Goal: Task Accomplishment & Management: Manage account settings

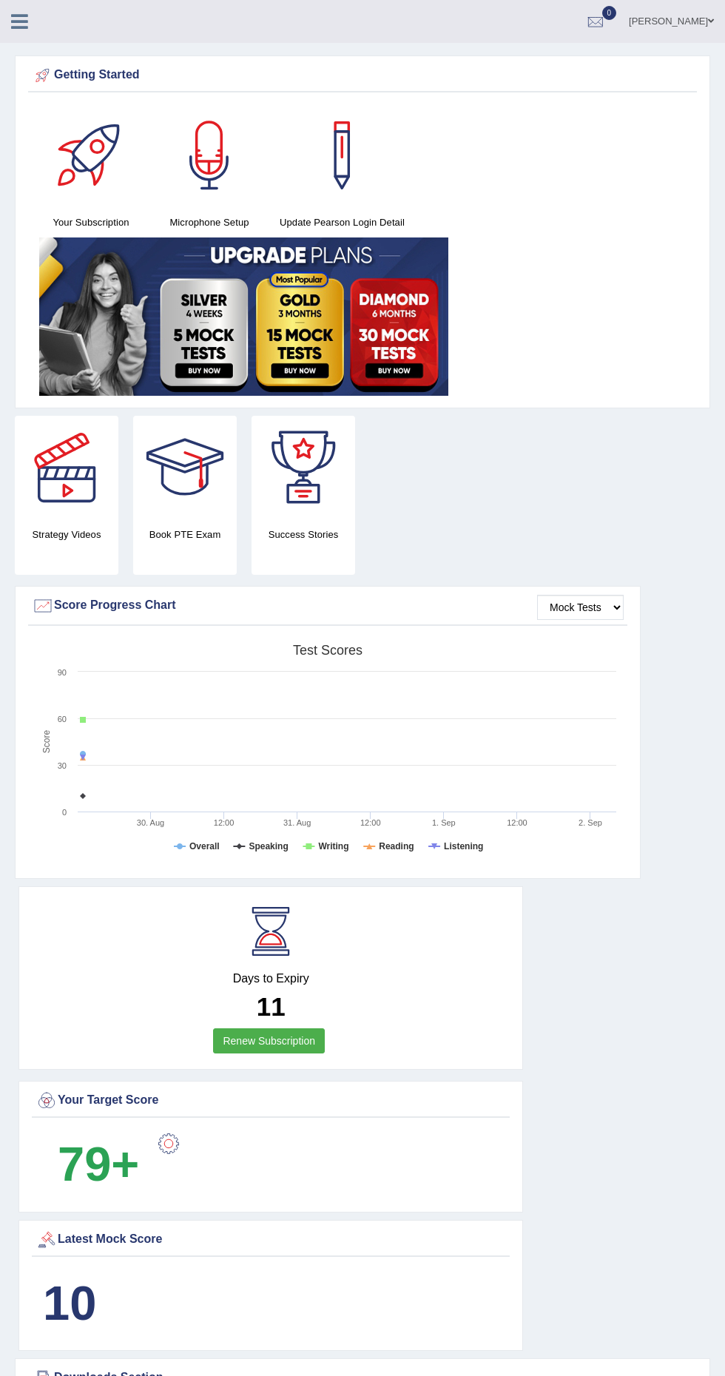
click at [710, 20] on span at bounding box center [711, 21] width 6 height 10
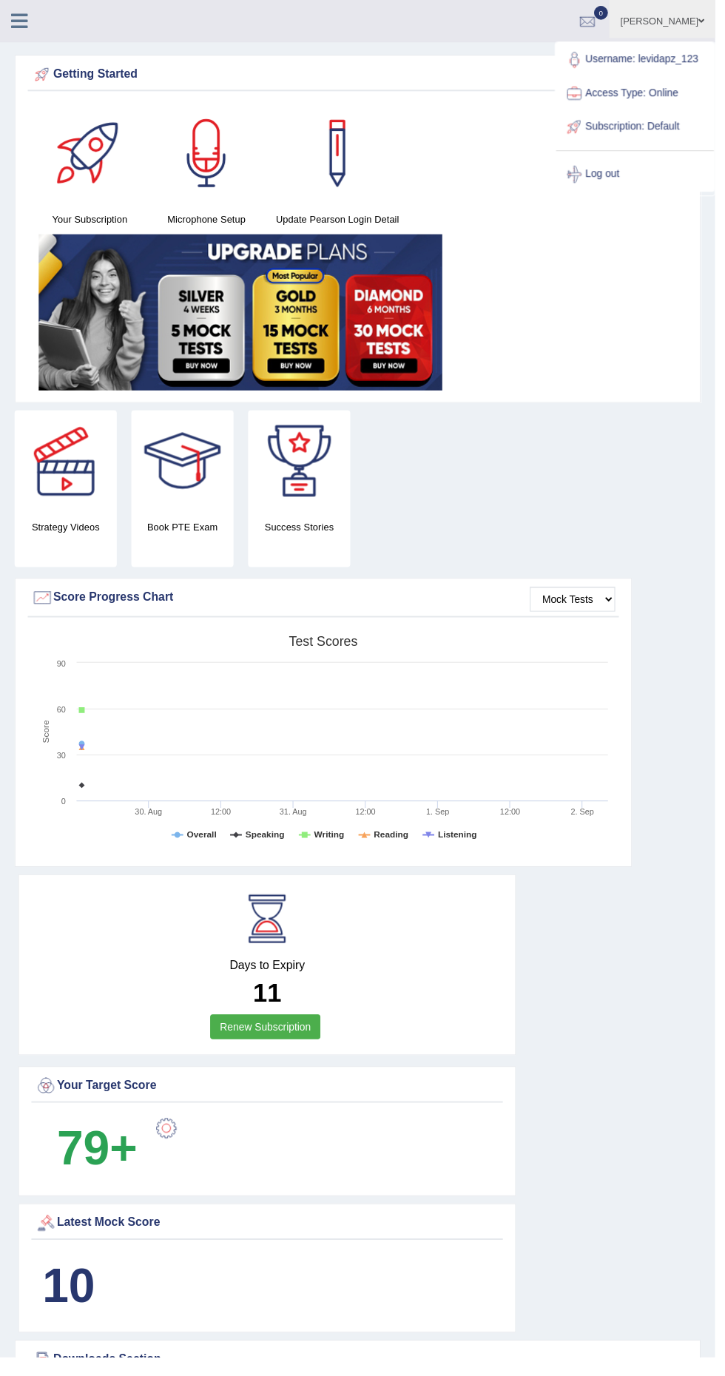
click at [610, 183] on link "Log out" at bounding box center [644, 177] width 160 height 34
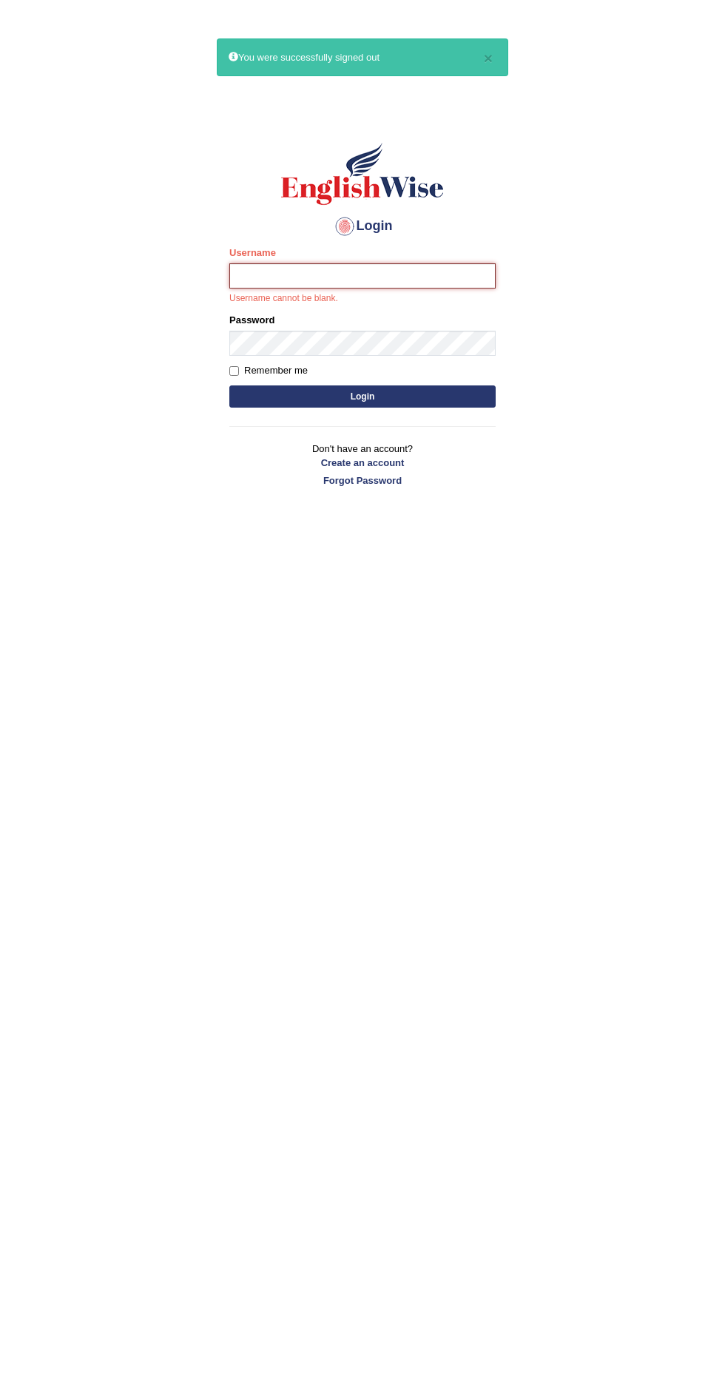
click at [422, 275] on input "Username" at bounding box center [362, 275] width 266 height 25
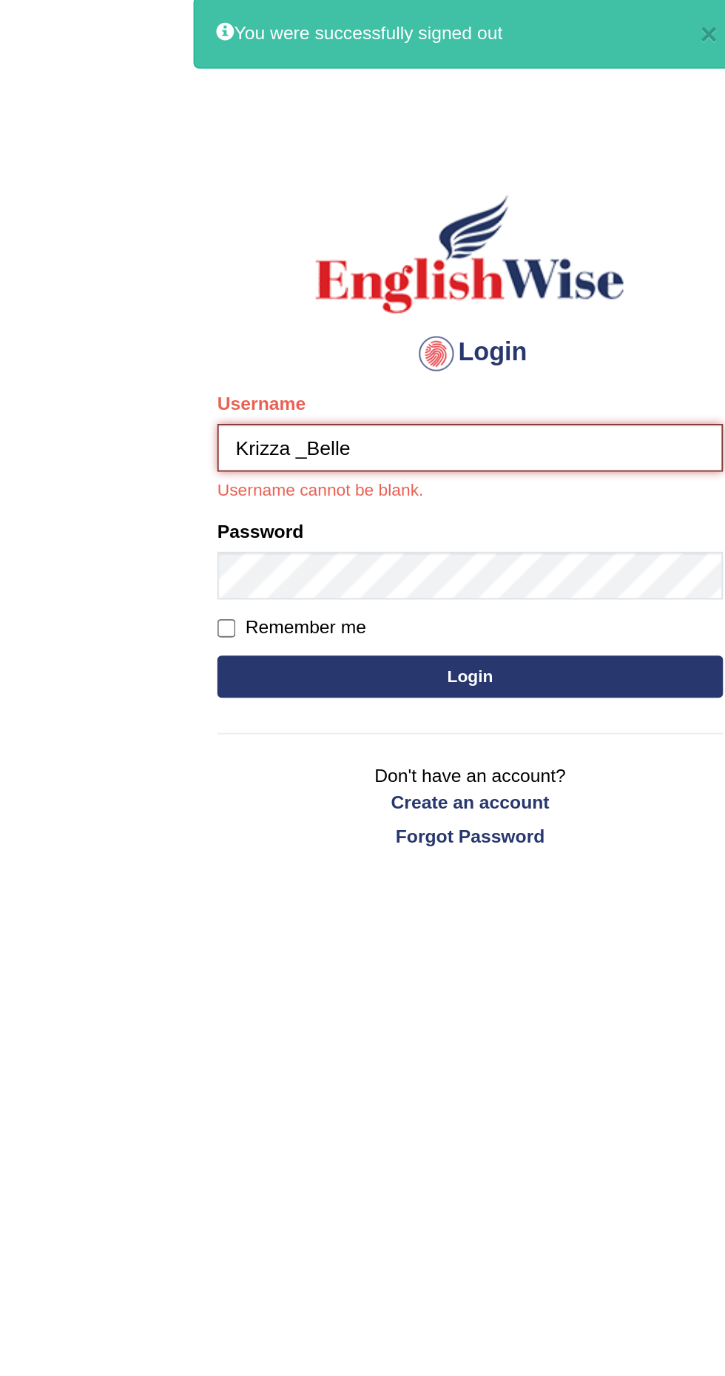
type input "Krizza _Belle"
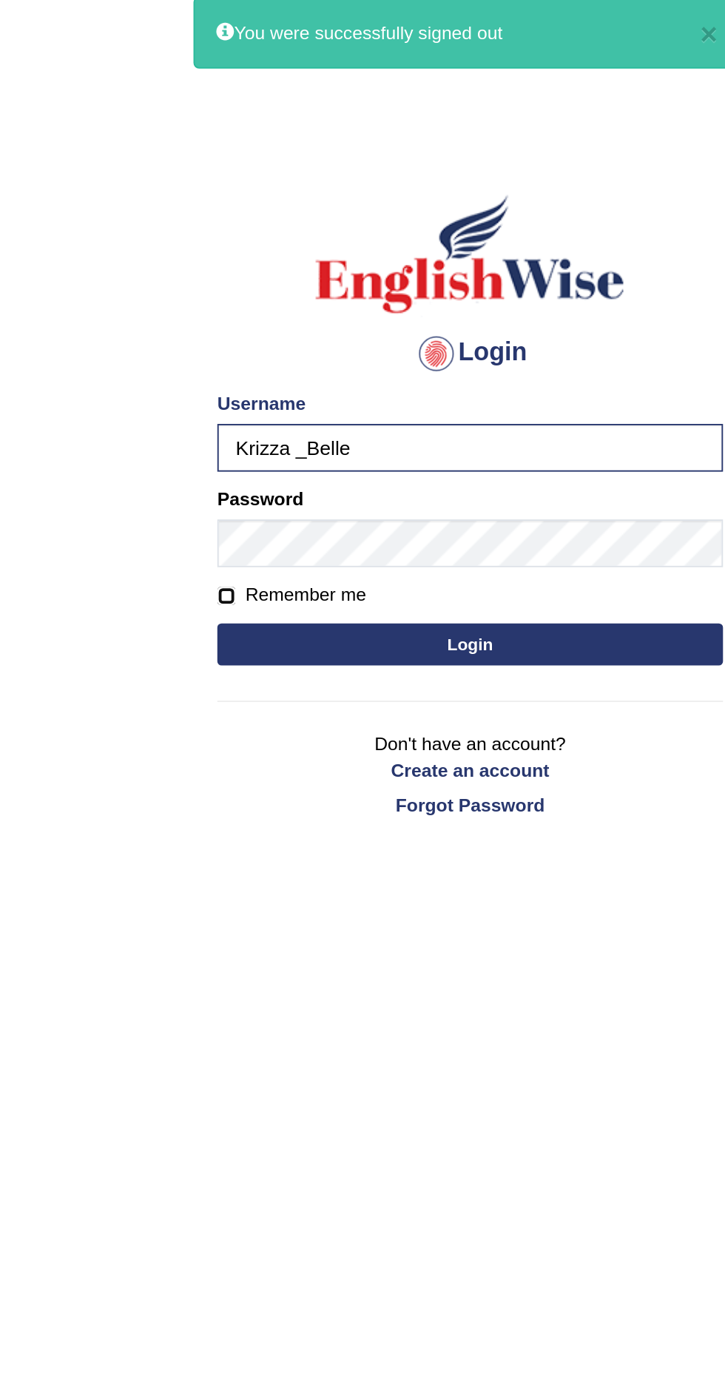
click at [233, 354] on input "Remember me" at bounding box center [234, 354] width 10 height 10
checkbox input "true"
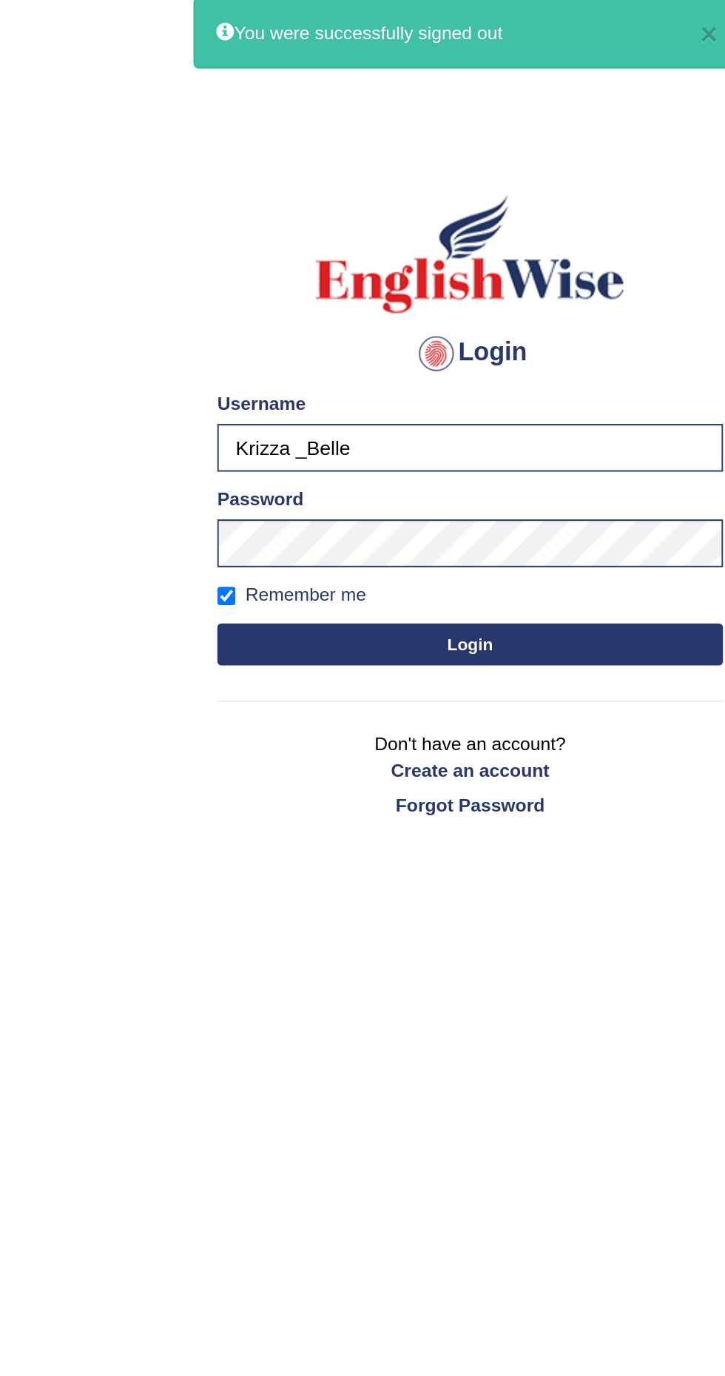
click at [399, 376] on button "Login" at bounding box center [362, 379] width 266 height 22
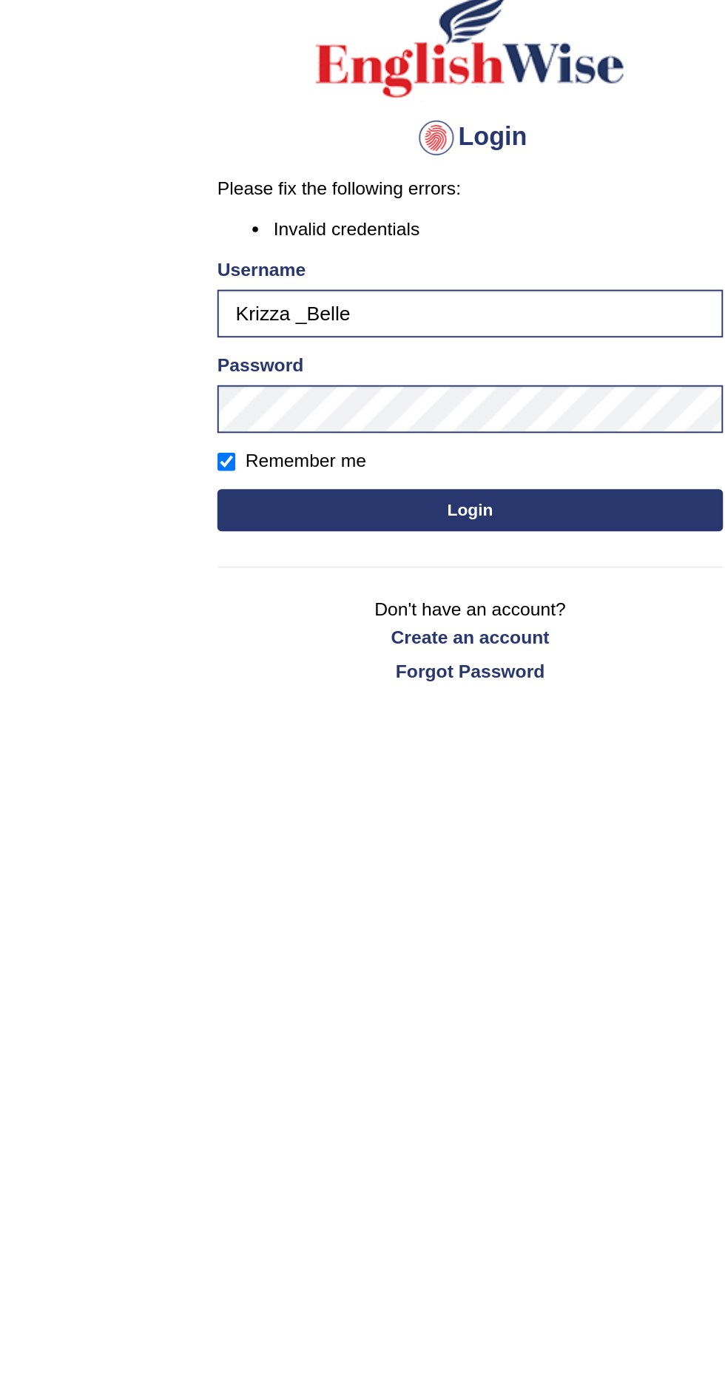
click at [412, 382] on button "Login" at bounding box center [362, 385] width 266 height 22
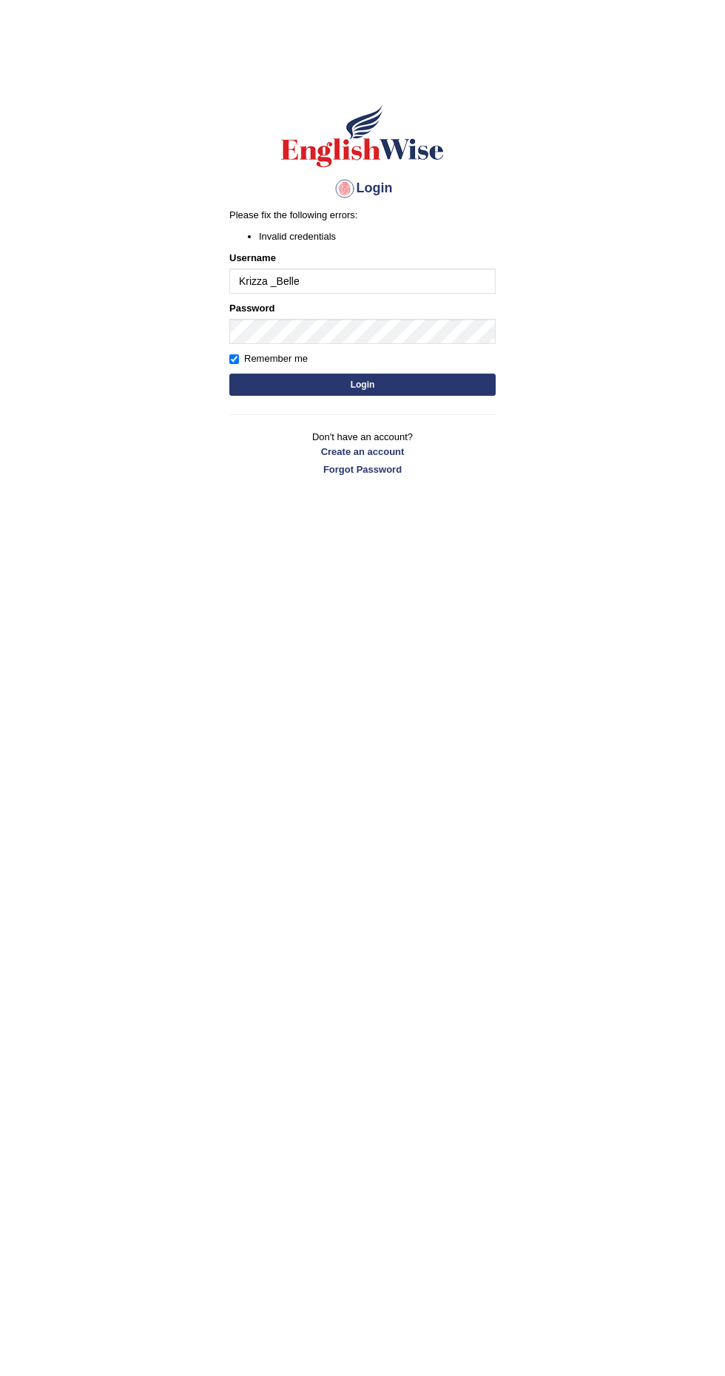
click at [436, 351] on div "Remember me" at bounding box center [362, 358] width 266 height 15
click at [448, 375] on button "Login" at bounding box center [362, 385] width 266 height 22
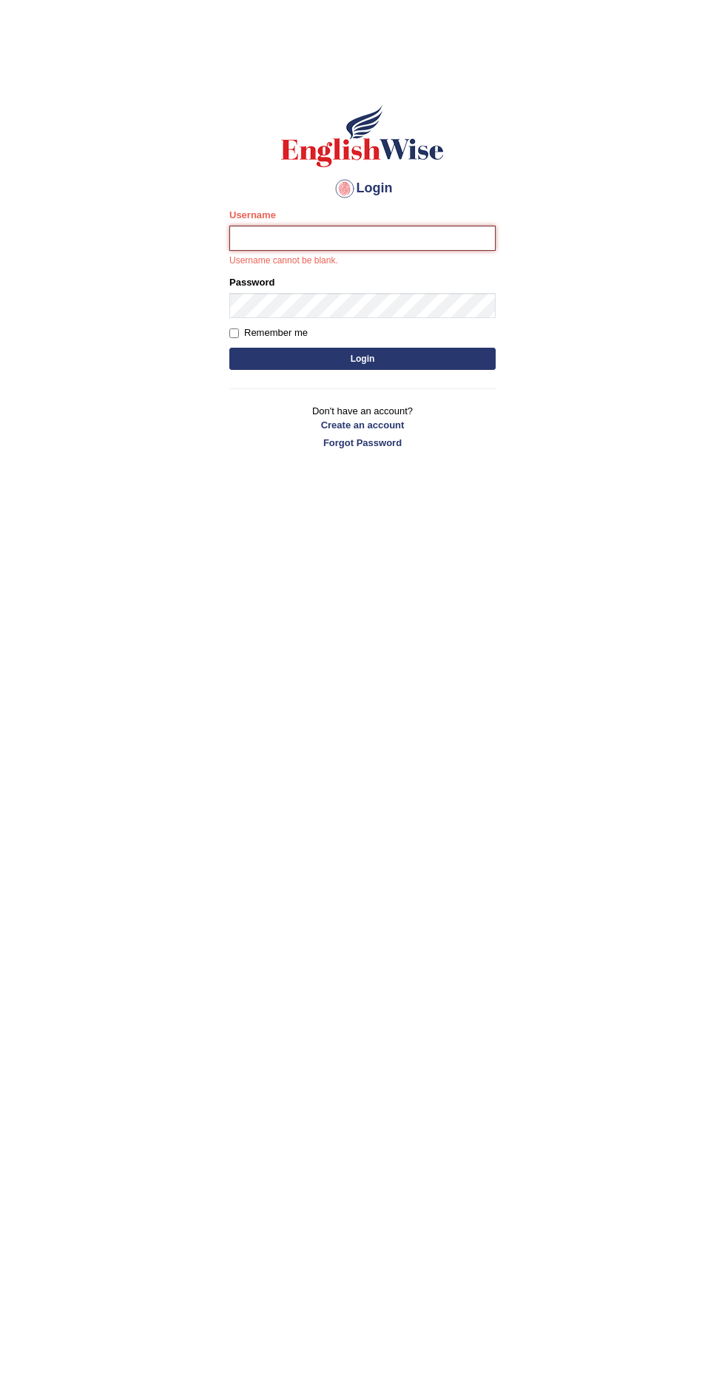
click at [453, 238] on input "Username" at bounding box center [362, 238] width 266 height 25
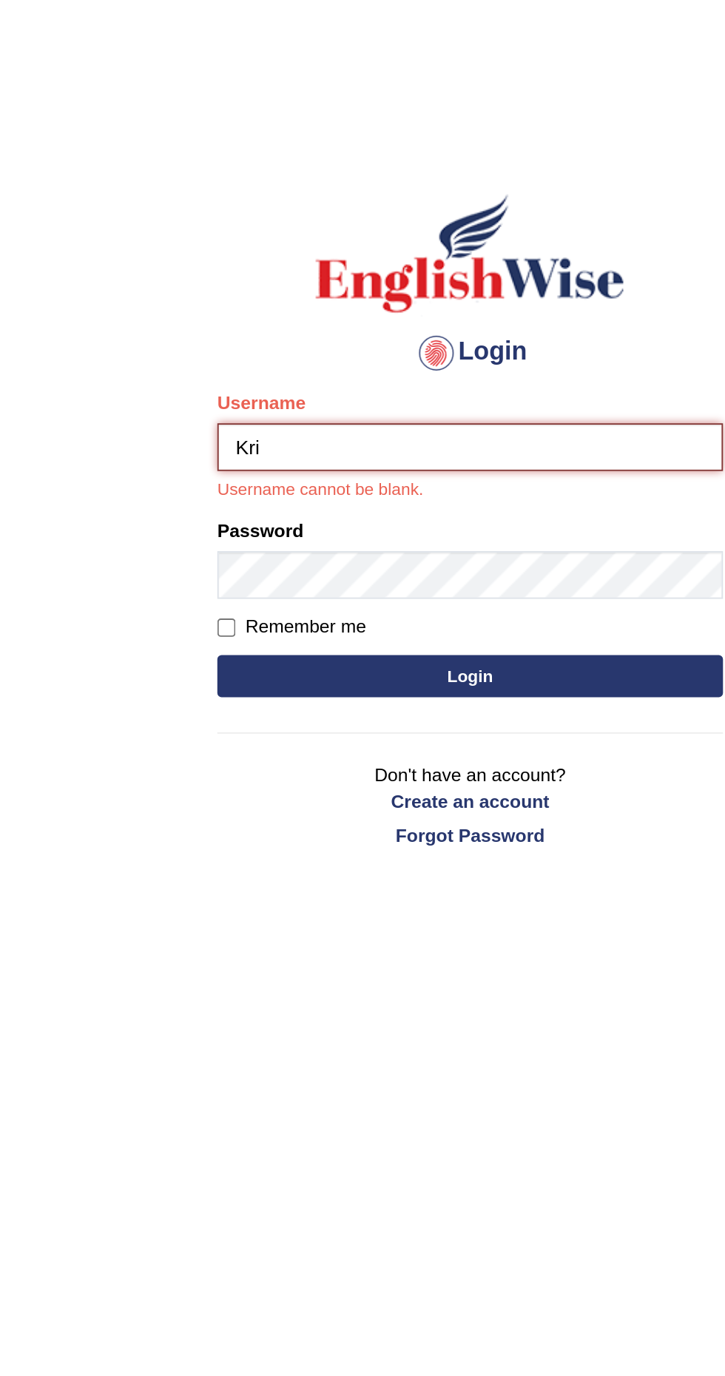
type input "Krizza _Belle"
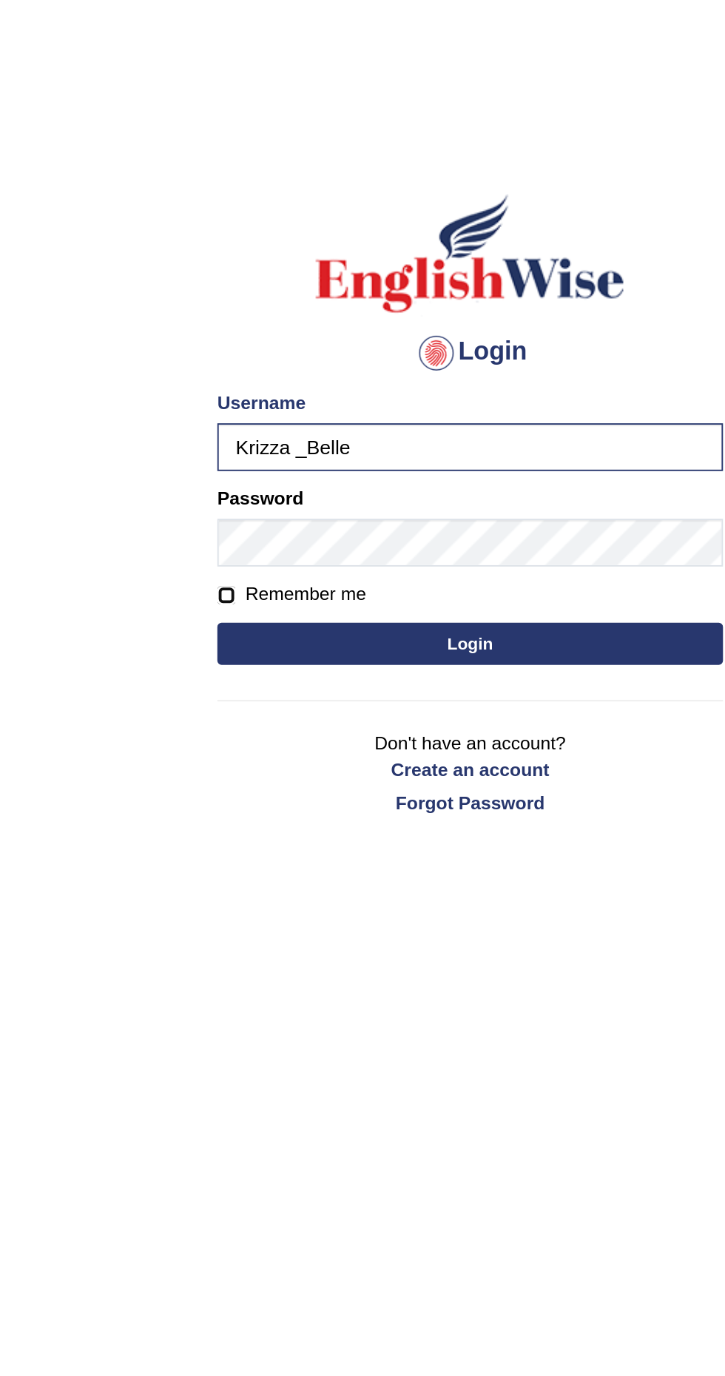
click at [239, 317] on input "Remember me" at bounding box center [234, 316] width 10 height 10
checkbox input "true"
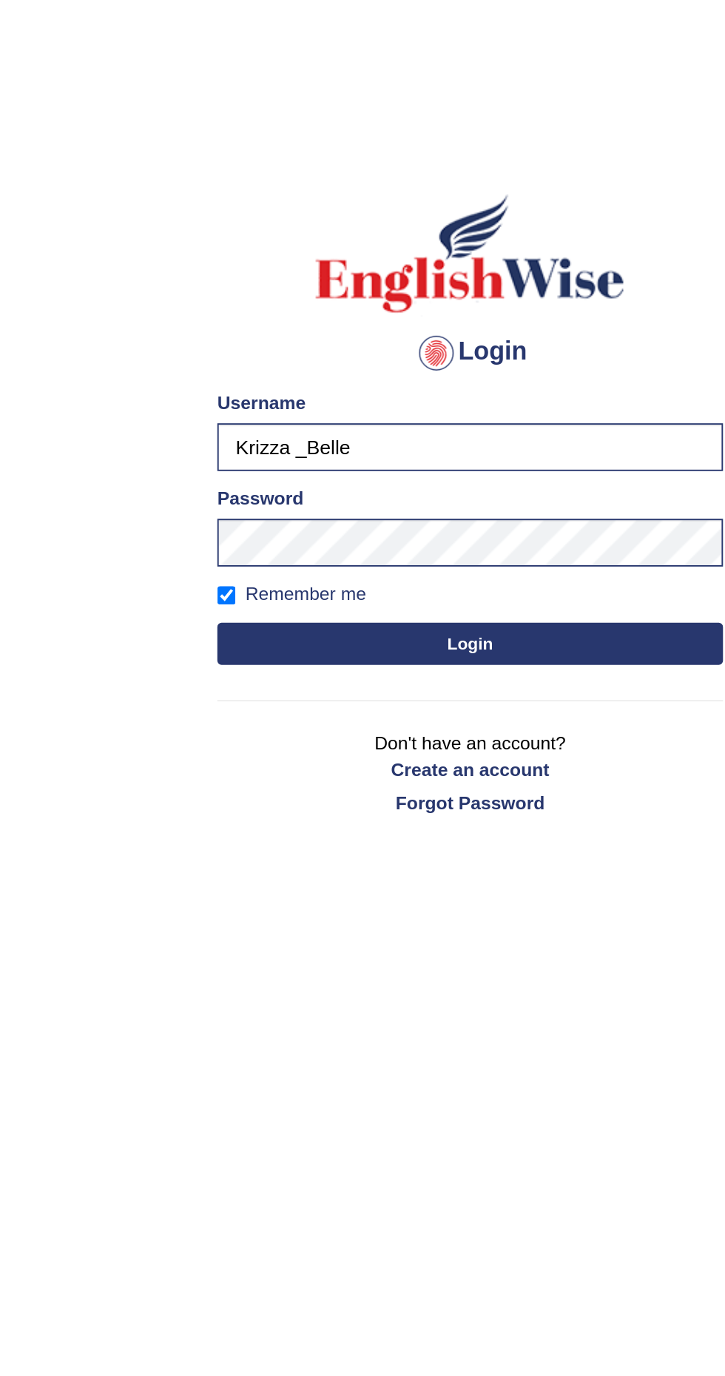
click at [411, 341] on button "Login" at bounding box center [362, 342] width 266 height 22
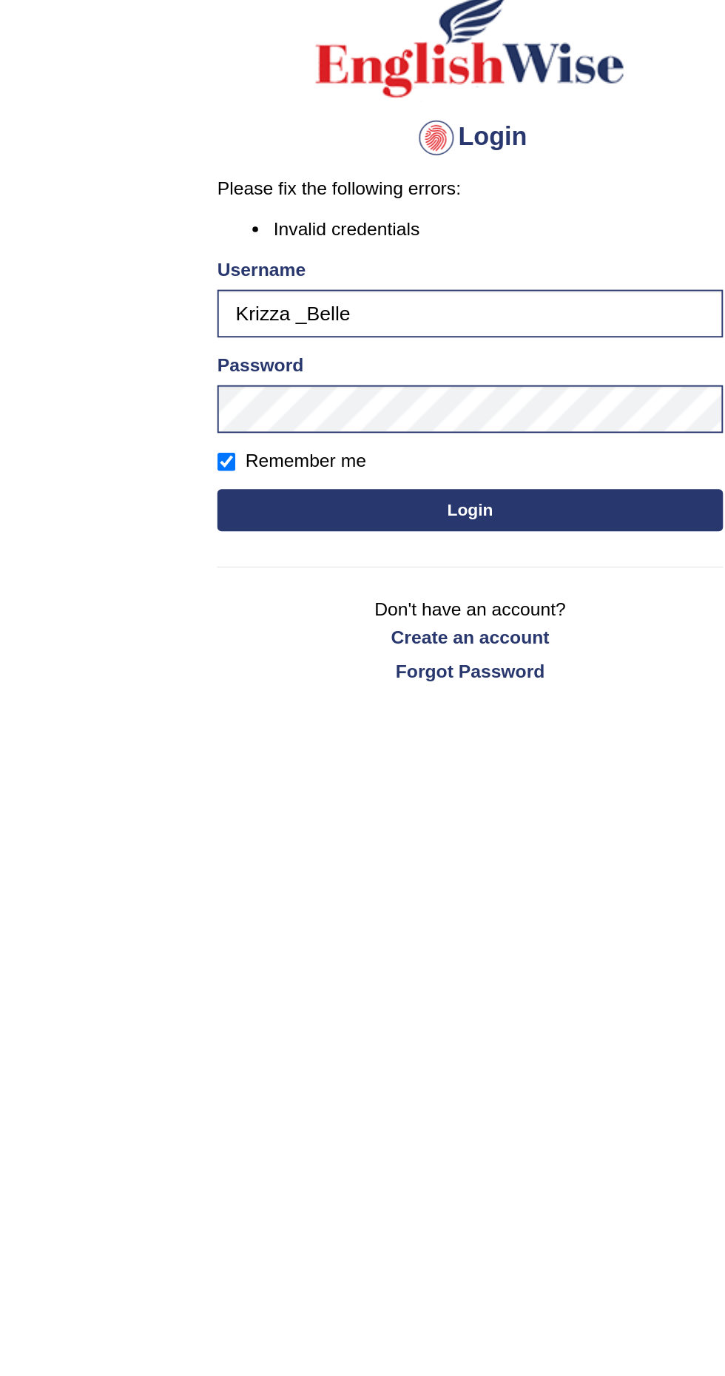
click at [403, 386] on button "Login" at bounding box center [362, 385] width 266 height 22
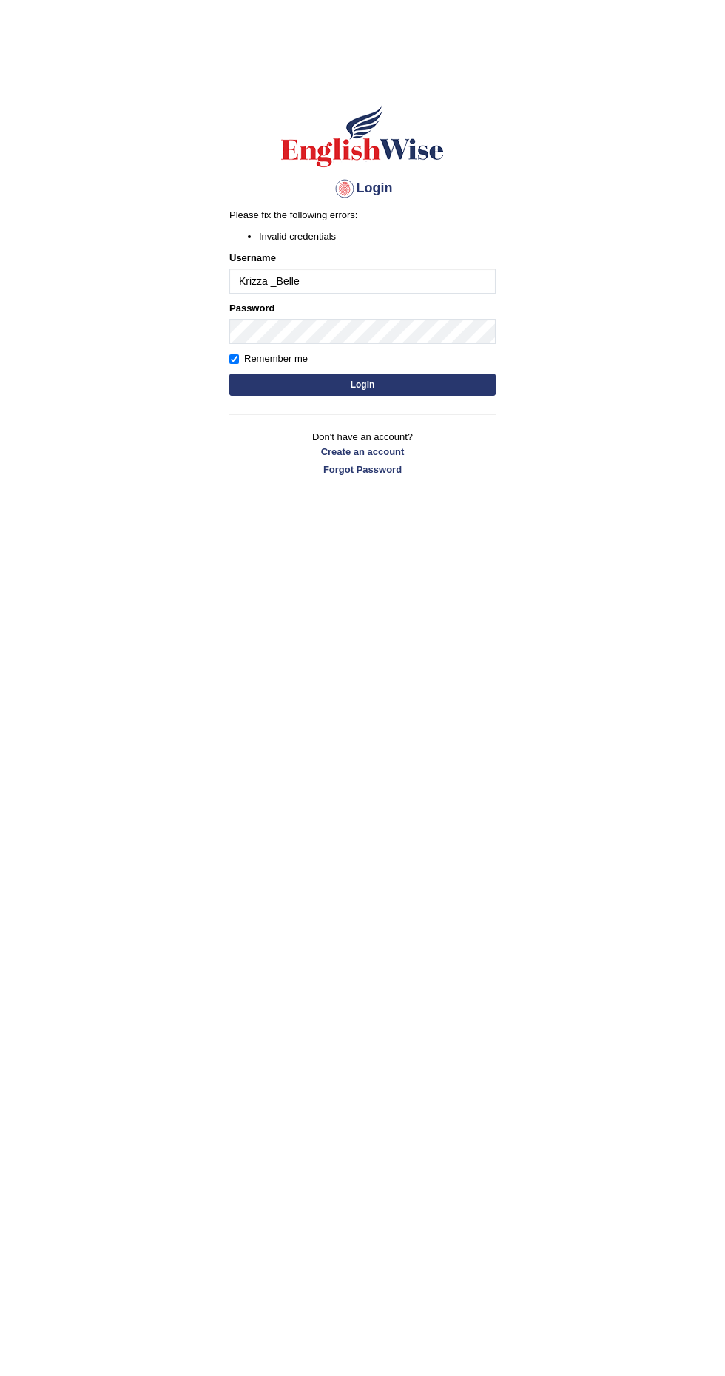
click at [473, 391] on button "Login" at bounding box center [362, 385] width 266 height 22
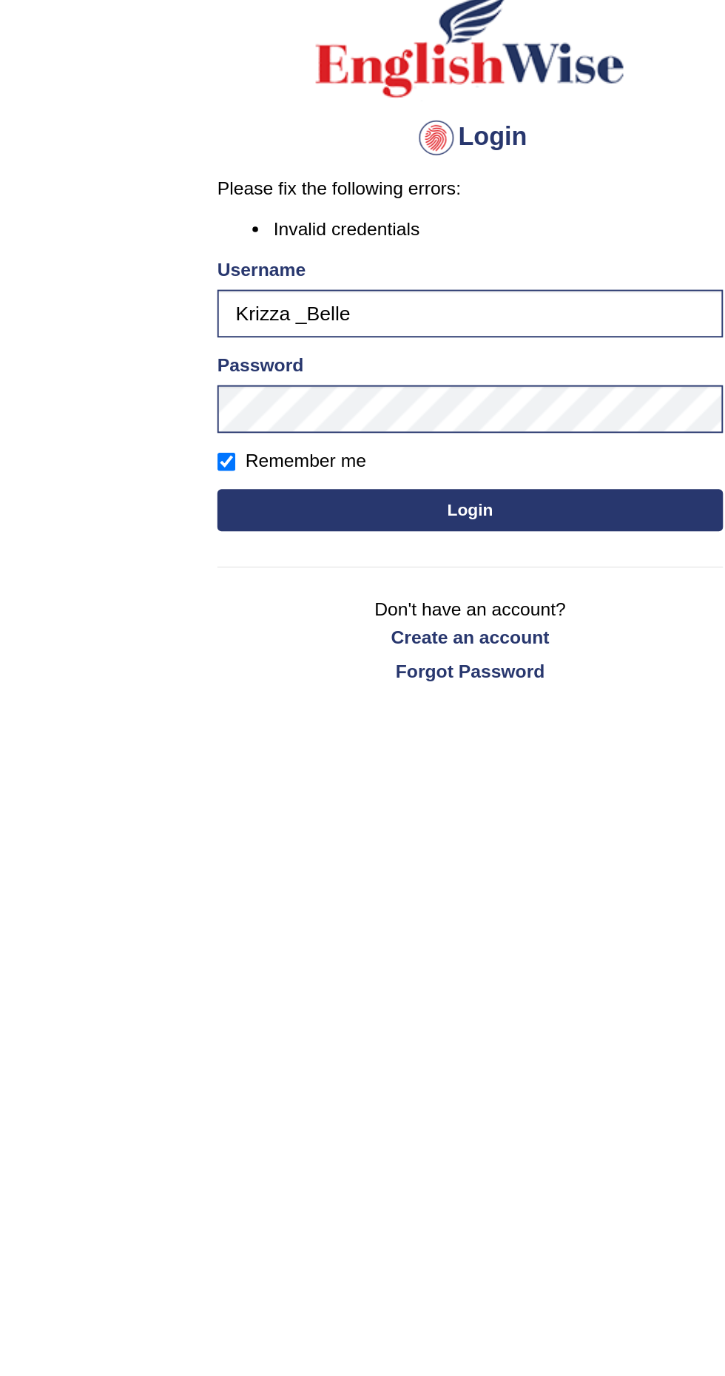
click at [405, 383] on button "Login" at bounding box center [362, 385] width 266 height 22
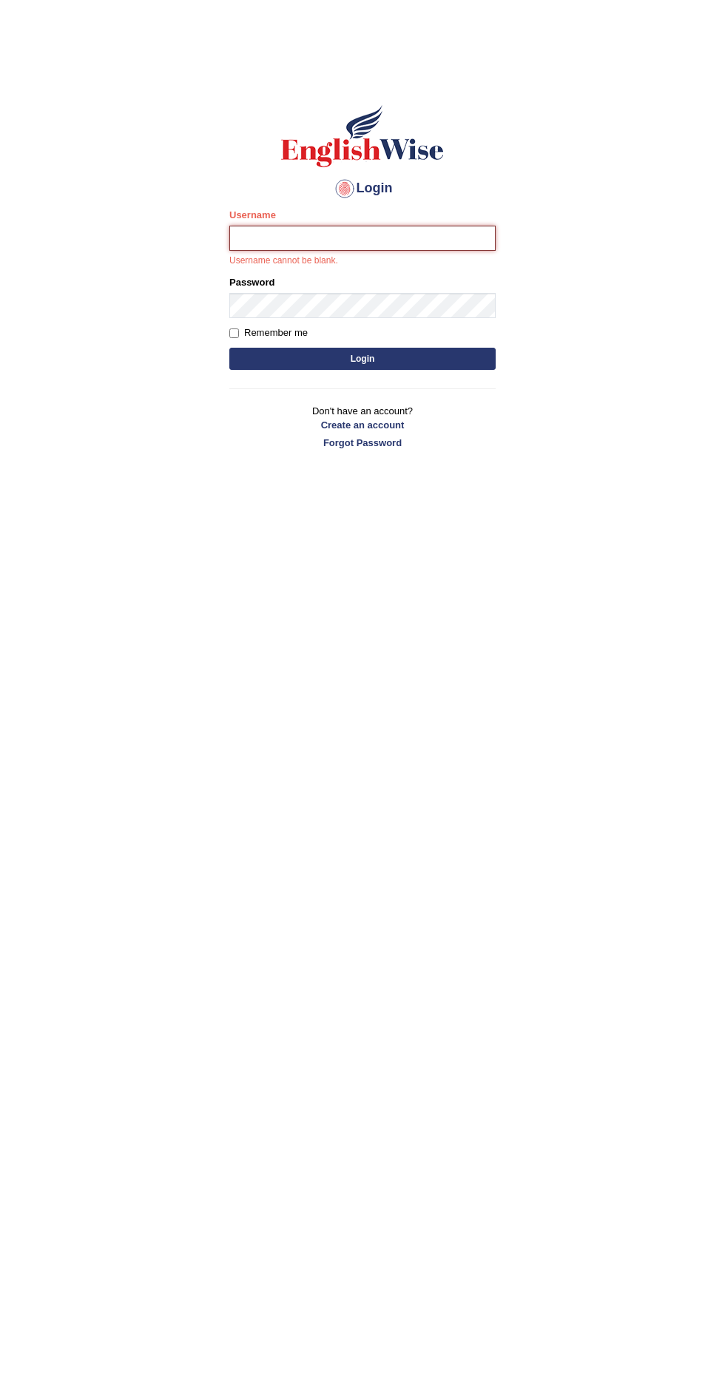
click at [450, 237] on input "Username" at bounding box center [362, 238] width 266 height 25
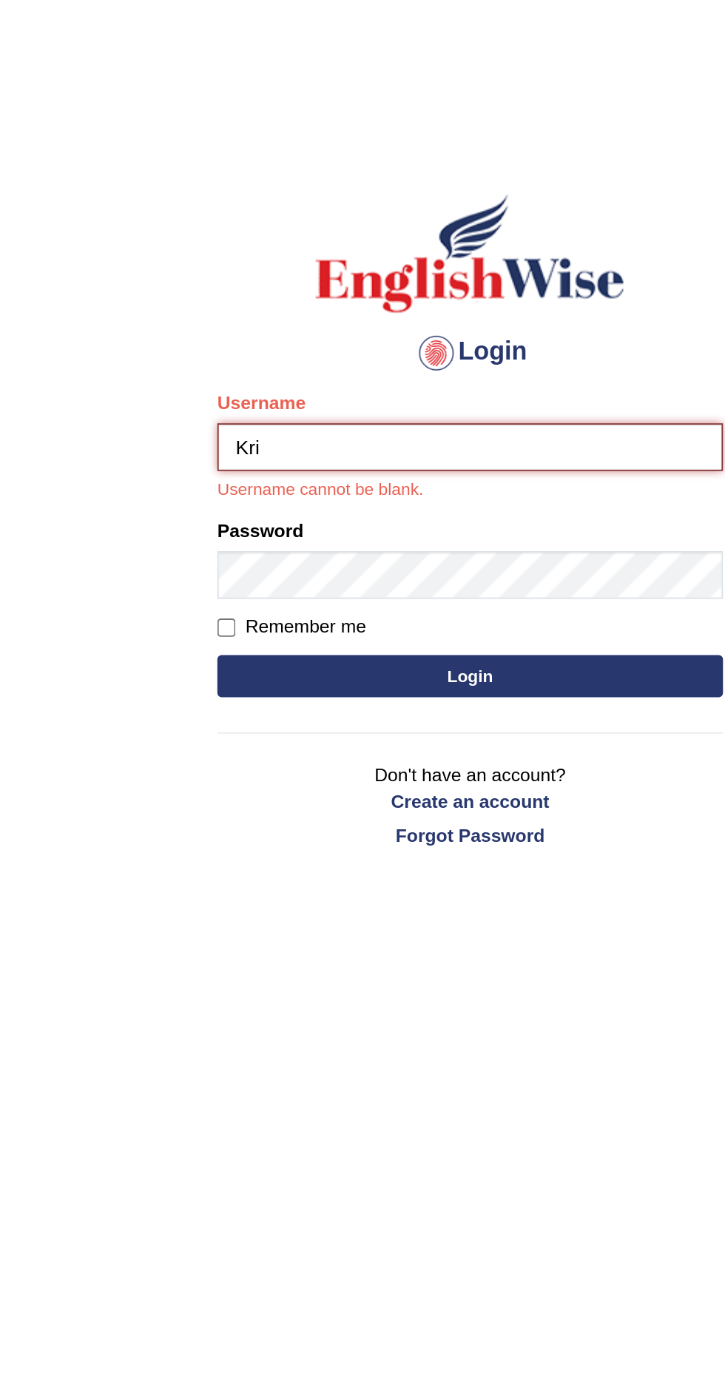
type input "Krizza _Belle"
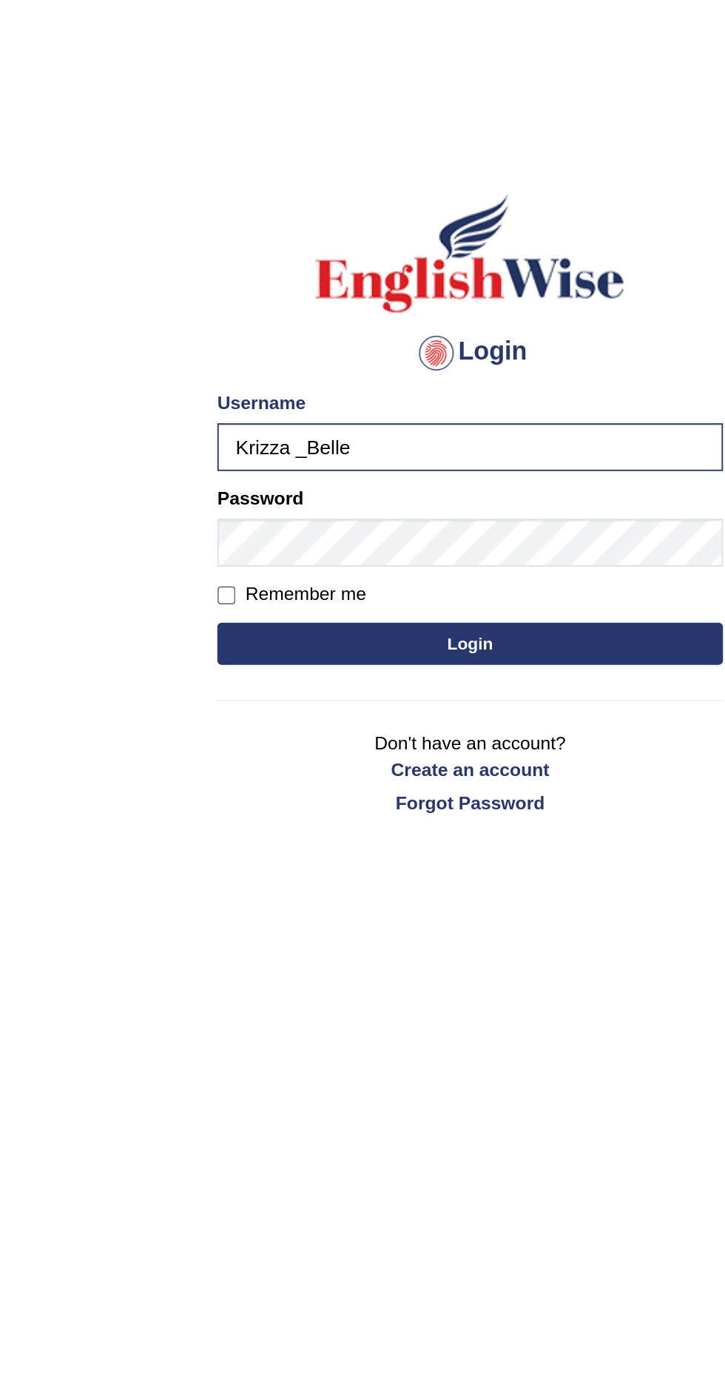
click at [409, 342] on button "Login" at bounding box center [362, 342] width 266 height 22
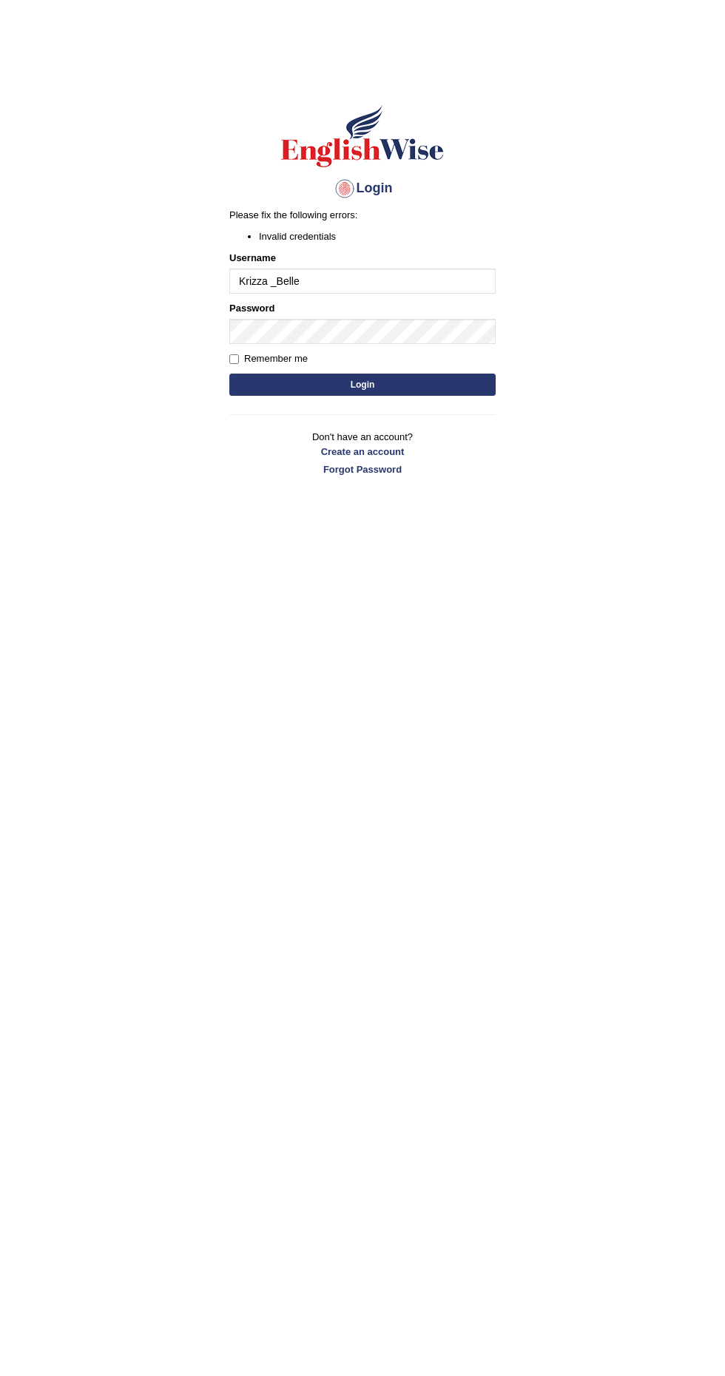
click at [453, 351] on div "Remember me" at bounding box center [362, 358] width 266 height 15
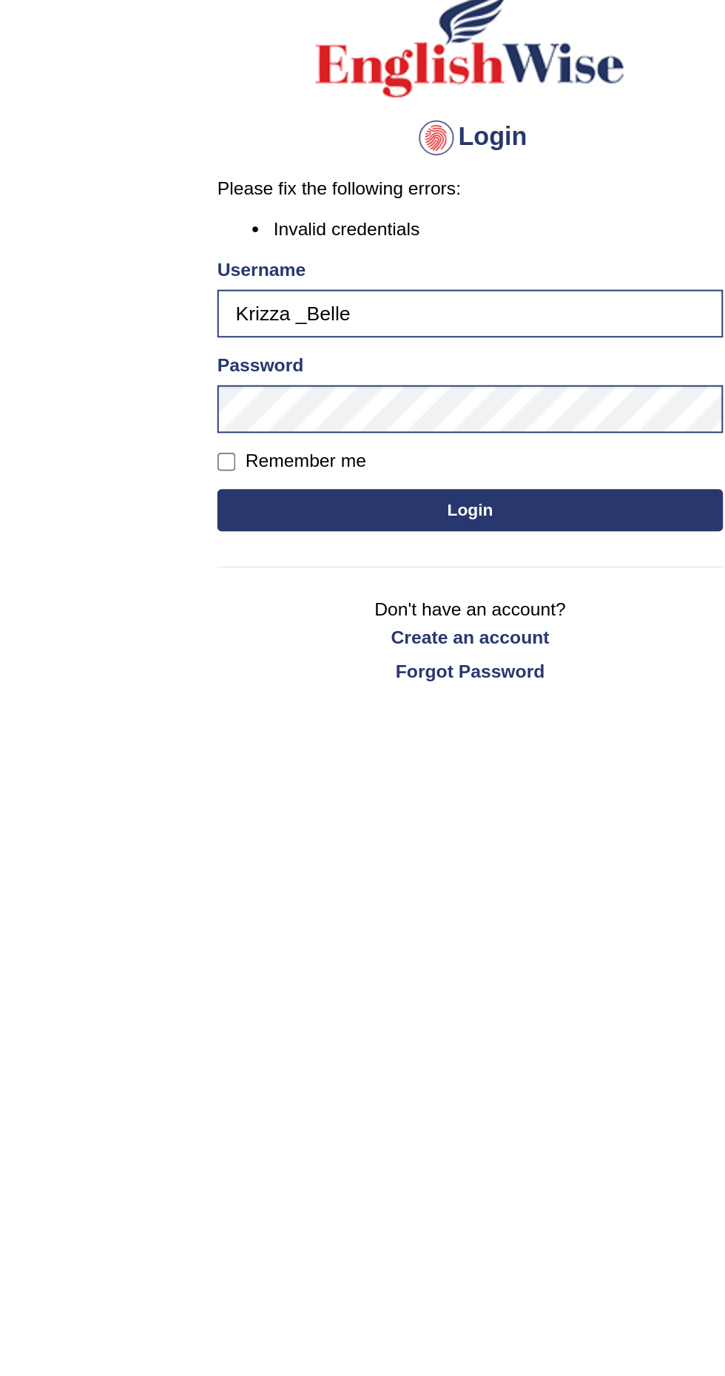
click at [406, 385] on button "Login" at bounding box center [362, 385] width 266 height 22
